Goal: Find specific page/section: Find specific page/section

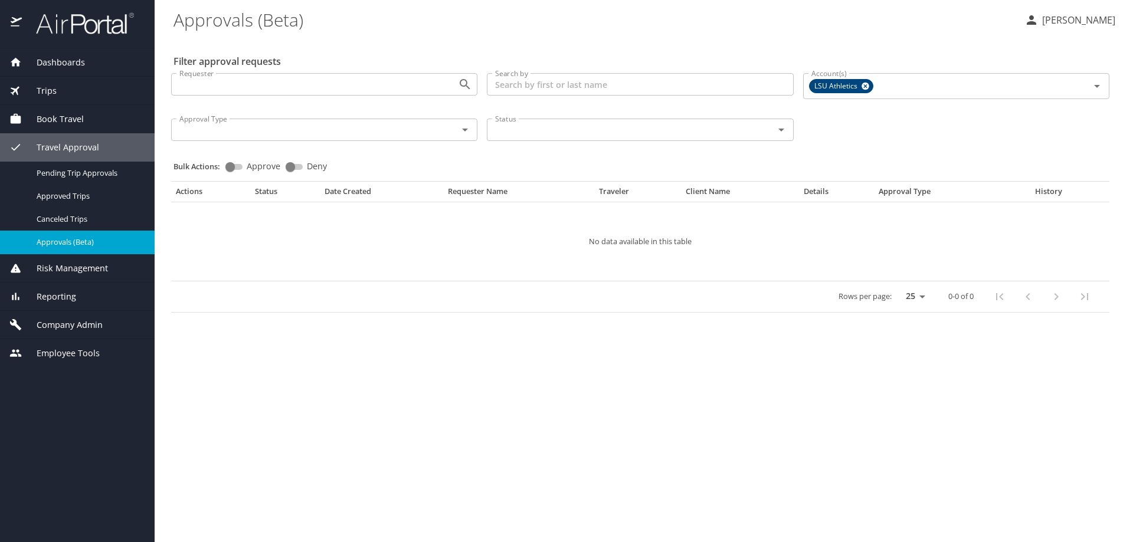
click at [71, 325] on span "Company Admin" at bounding box center [62, 325] width 81 height 13
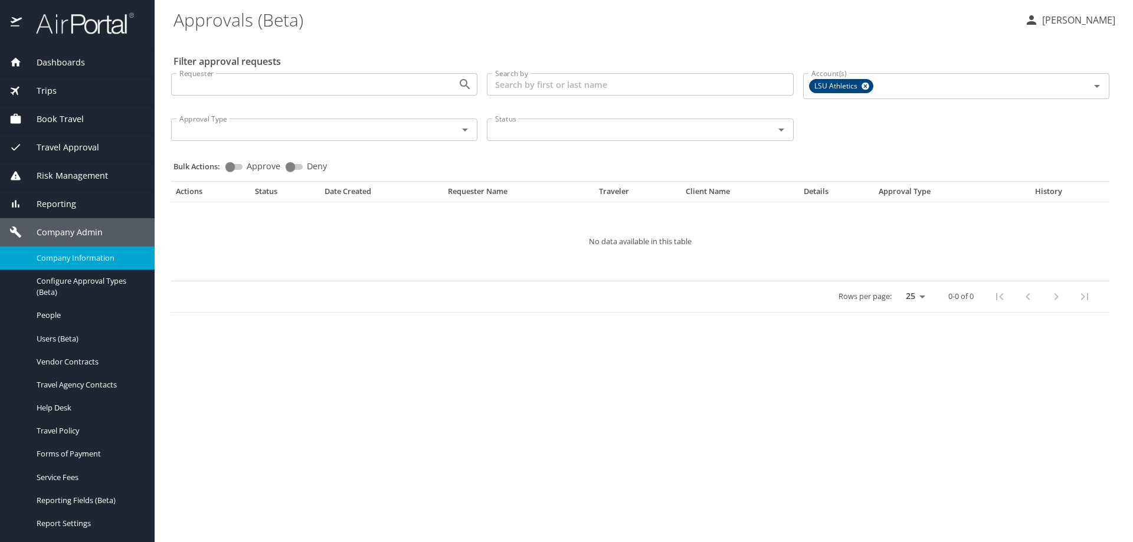
click at [71, 262] on span "Company Information" at bounding box center [89, 258] width 104 height 11
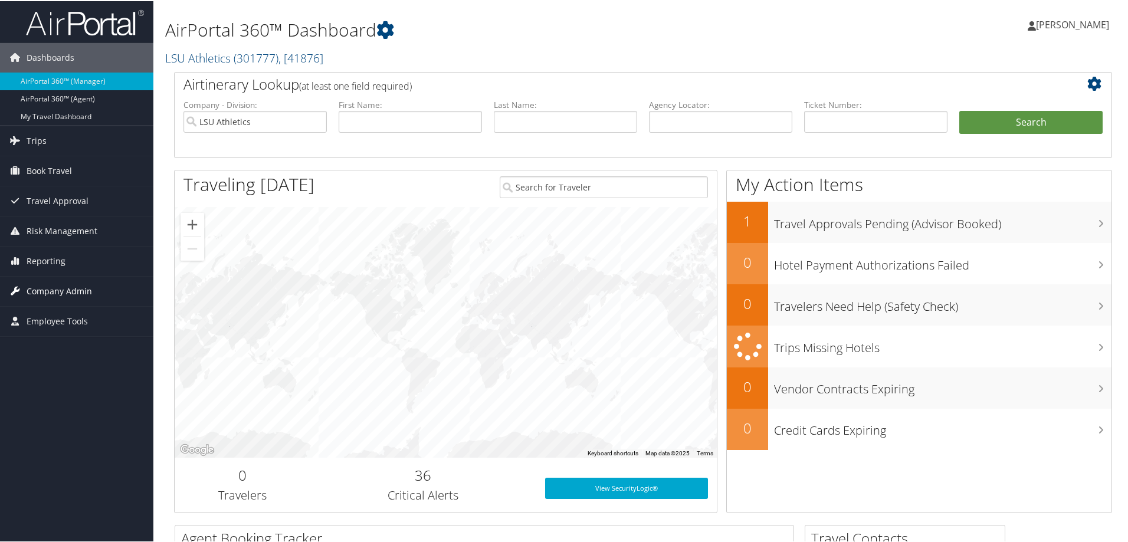
click at [73, 292] on span "Company Admin" at bounding box center [59, 290] width 65 height 29
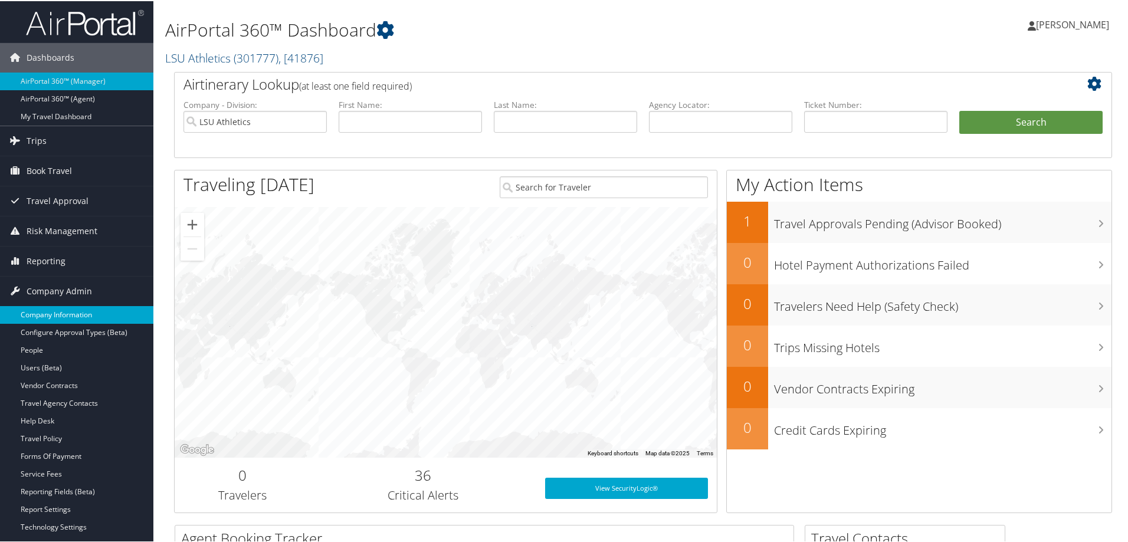
click at [70, 314] on link "Company Information" at bounding box center [76, 314] width 153 height 18
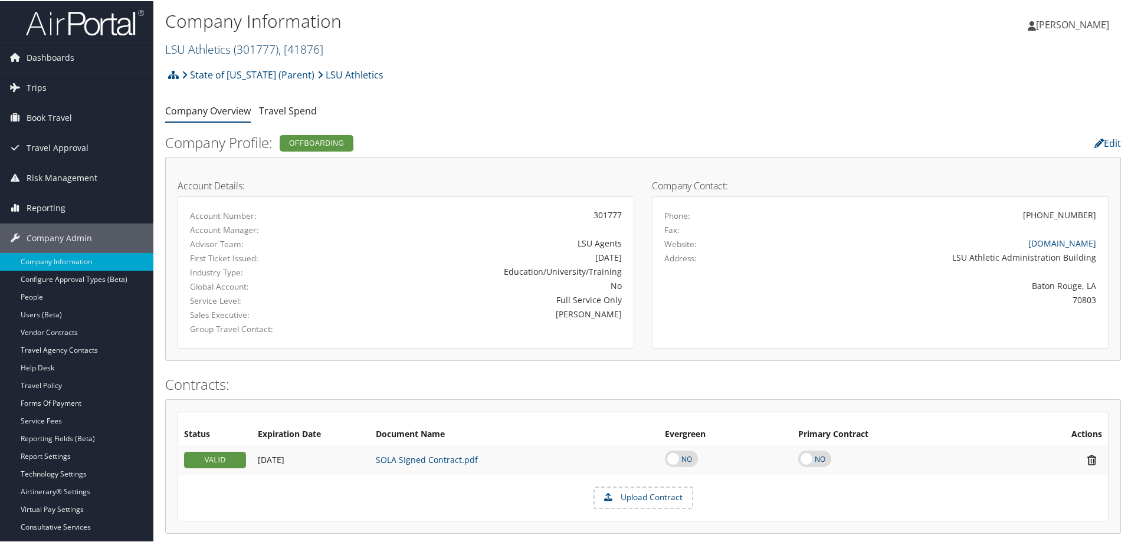
click at [283, 44] on span ", [ 41876 ]" at bounding box center [300, 48] width 45 height 16
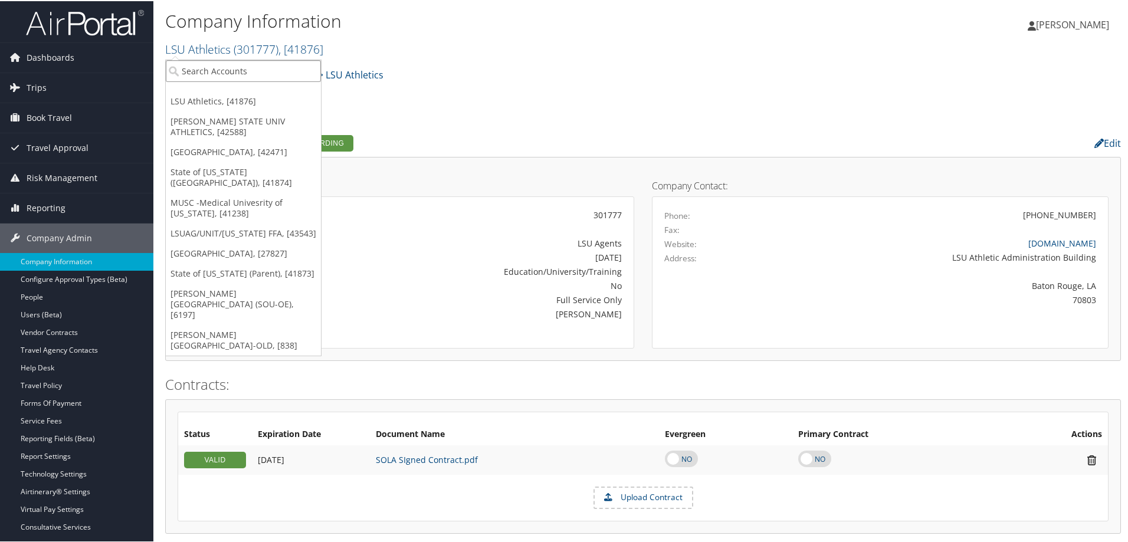
click at [210, 70] on input "search" at bounding box center [243, 70] width 155 height 22
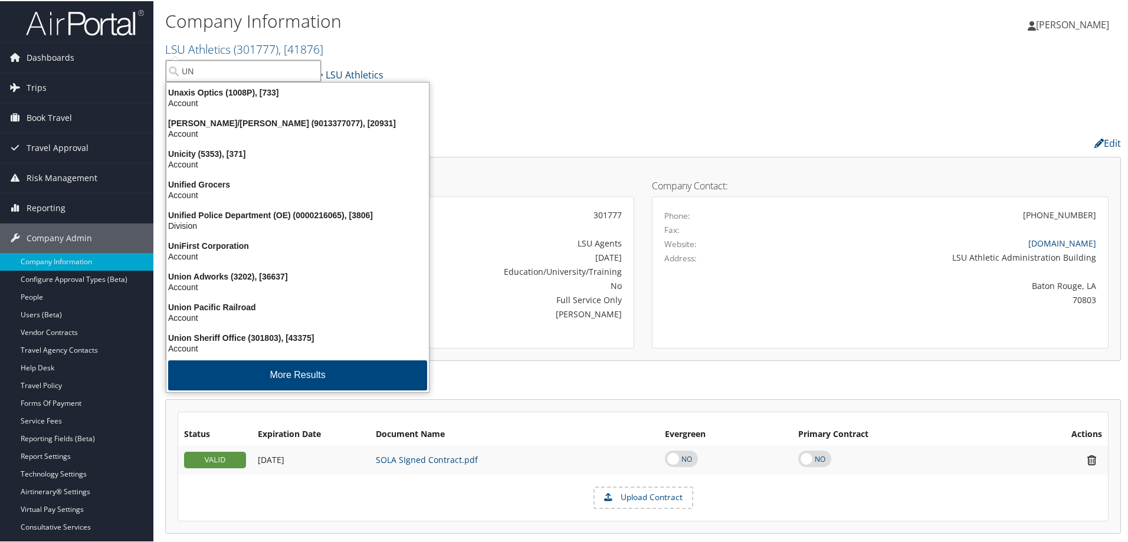
type input "U"
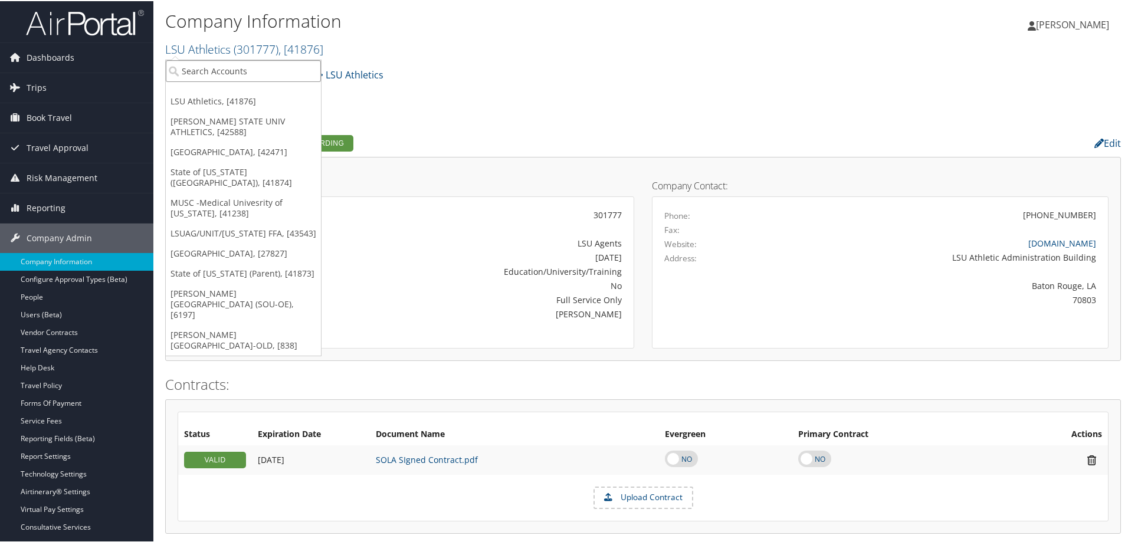
click at [199, 67] on input "search" at bounding box center [243, 70] width 155 height 22
type input "41874"
click at [244, 97] on div "Account" at bounding box center [284, 102] width 251 height 11
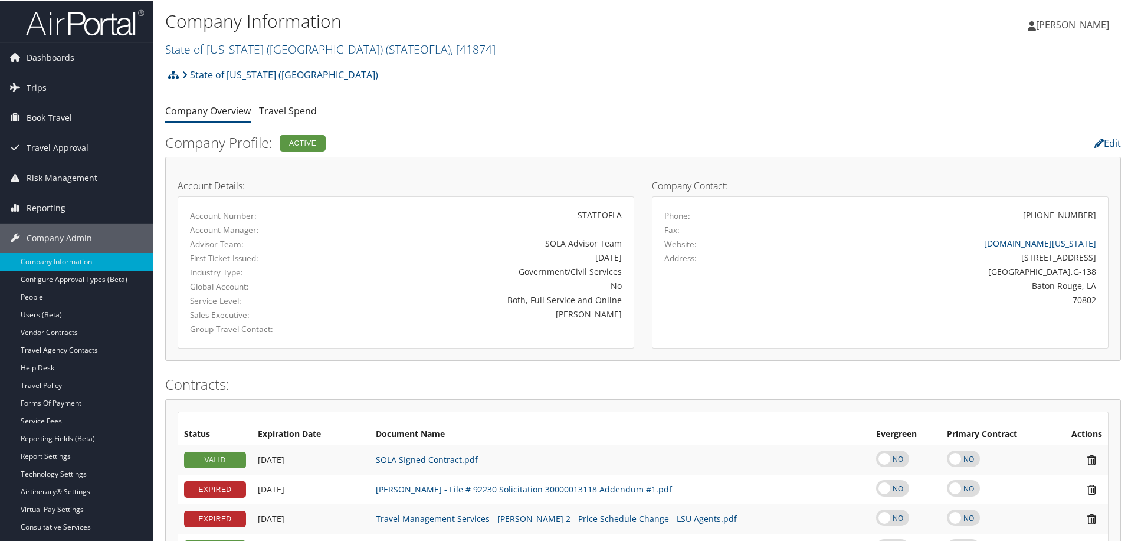
click at [54, 421] on link "Service Fees" at bounding box center [76, 420] width 153 height 18
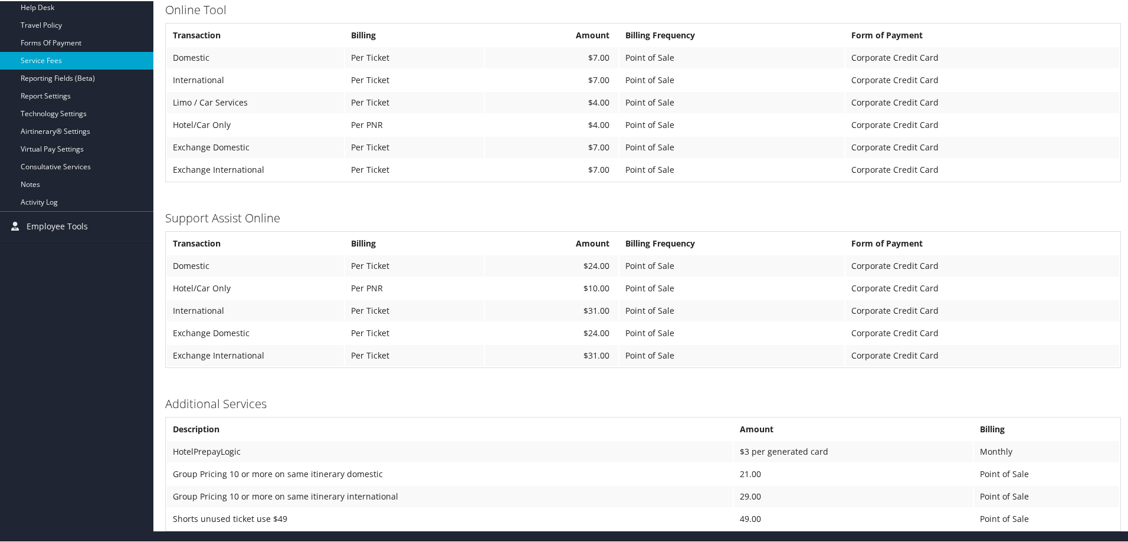
scroll to position [105, 0]
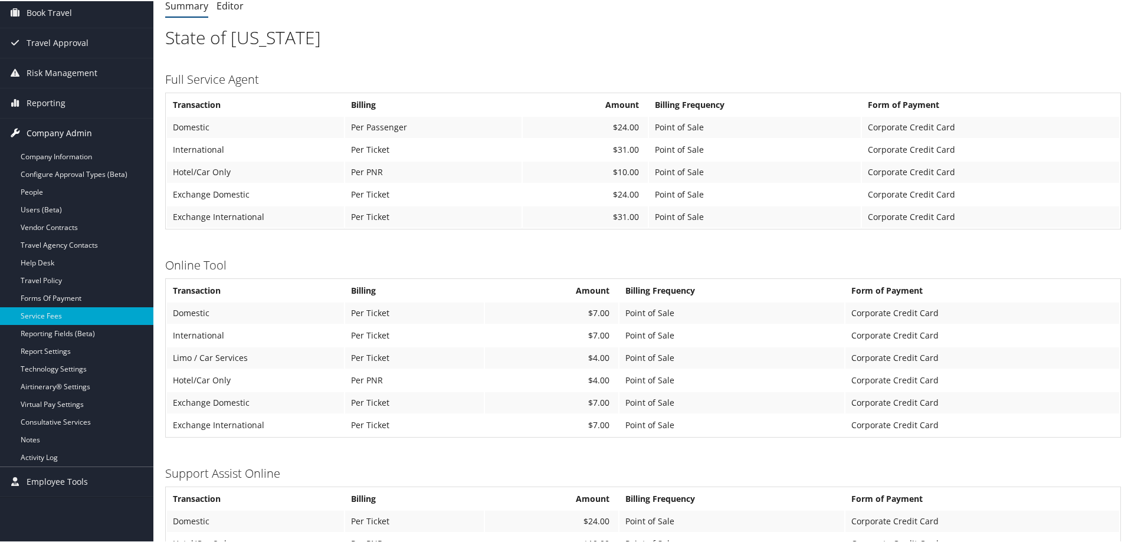
click at [65, 132] on span "Company Admin" at bounding box center [59, 131] width 65 height 29
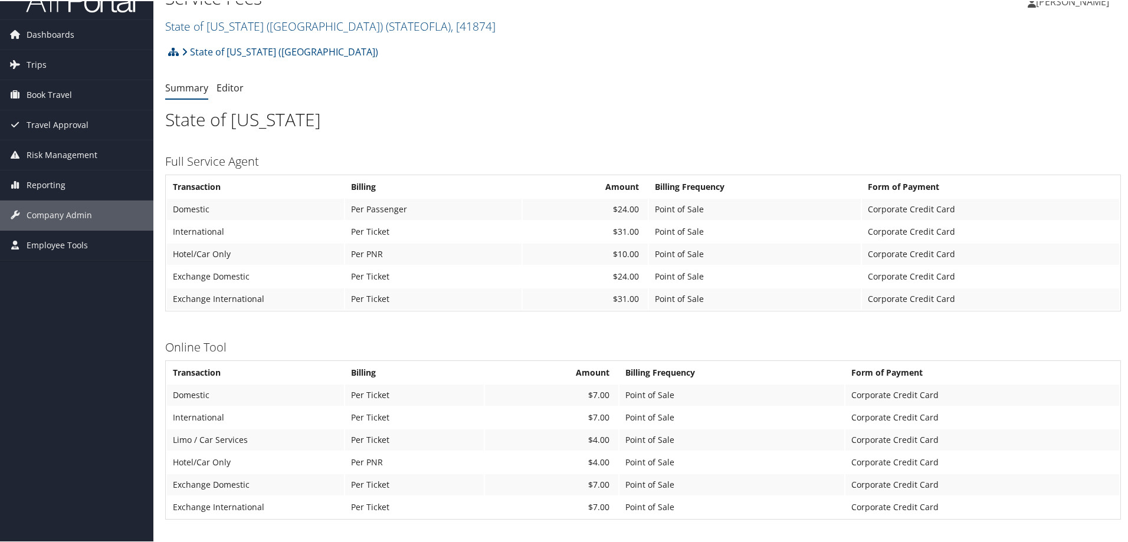
scroll to position [0, 0]
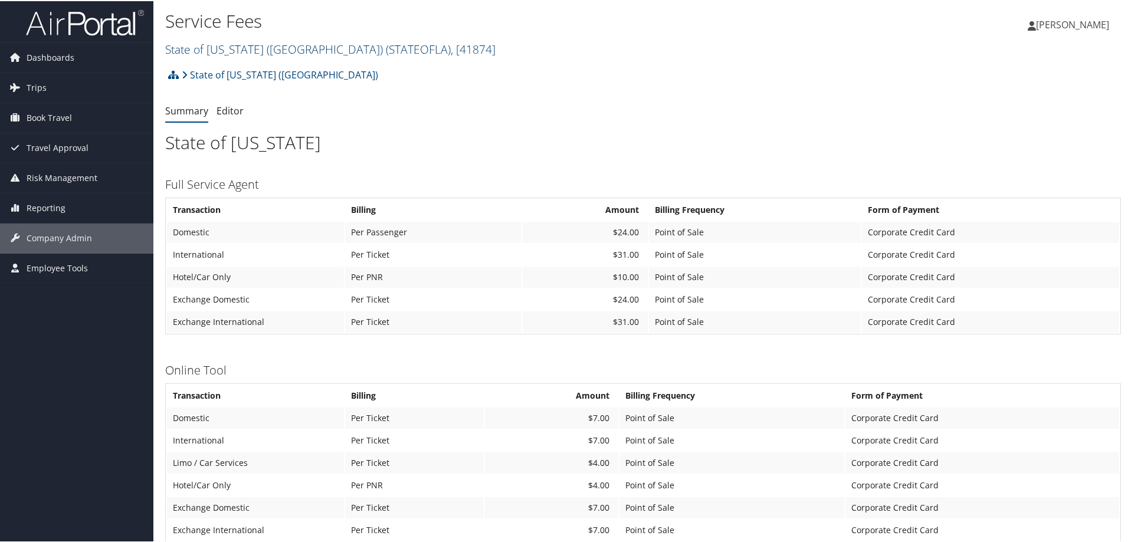
click at [269, 48] on link "State of Louisiana (SOLA) ( STATEOFLA ) , [ 41874 ]" at bounding box center [330, 48] width 330 height 16
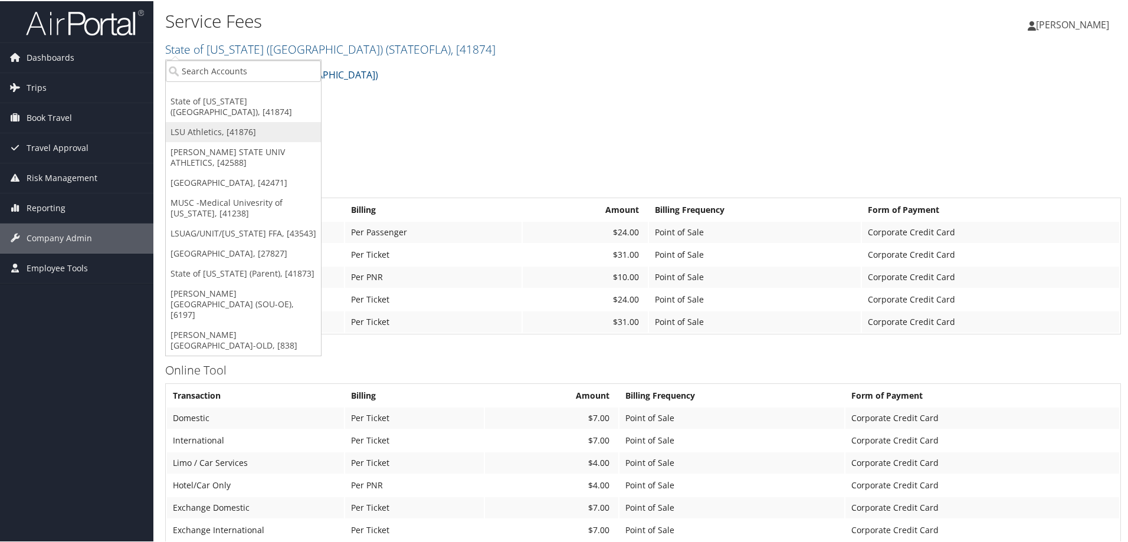
click at [201, 121] on link "LSU Athletics, [41876]" at bounding box center [243, 131] width 155 height 20
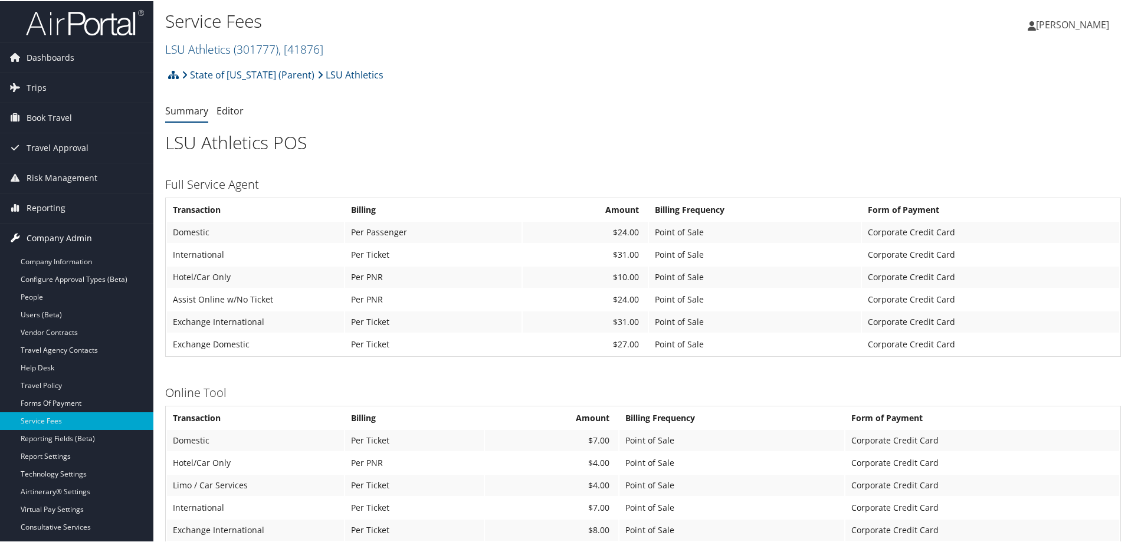
click at [63, 236] on span "Company Admin" at bounding box center [59, 236] width 65 height 29
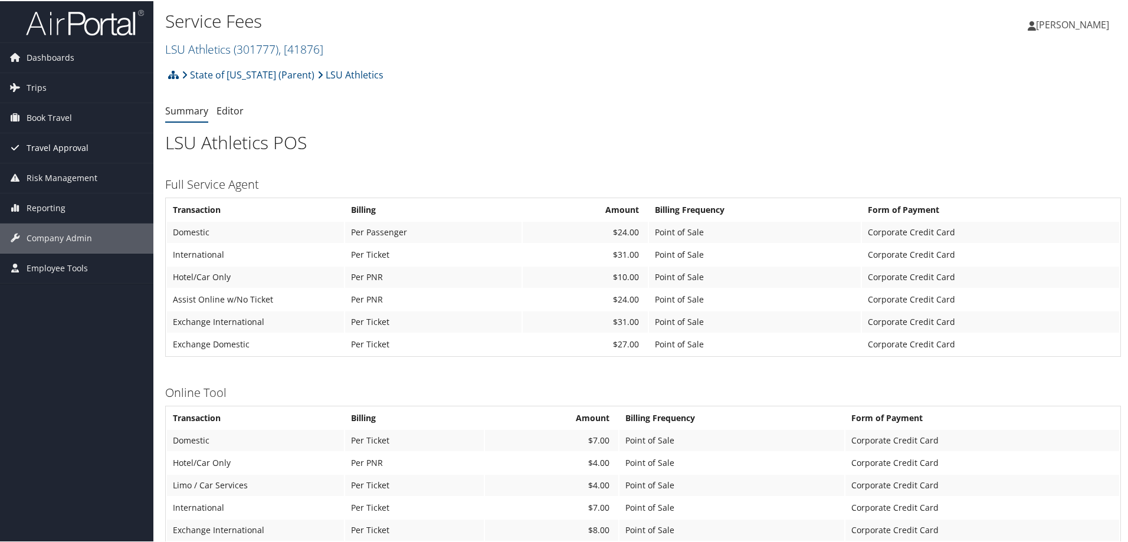
click at [49, 145] on span "Travel Approval" at bounding box center [58, 146] width 62 height 29
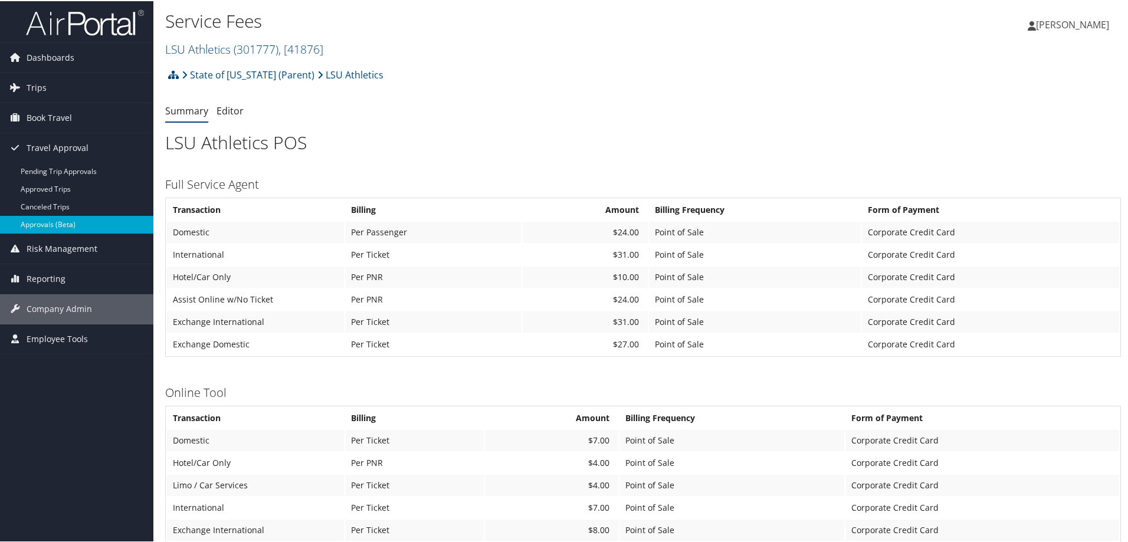
click at [71, 224] on link "Approvals (Beta)" at bounding box center [76, 224] width 153 height 18
